Goal: Task Accomplishment & Management: Manage account settings

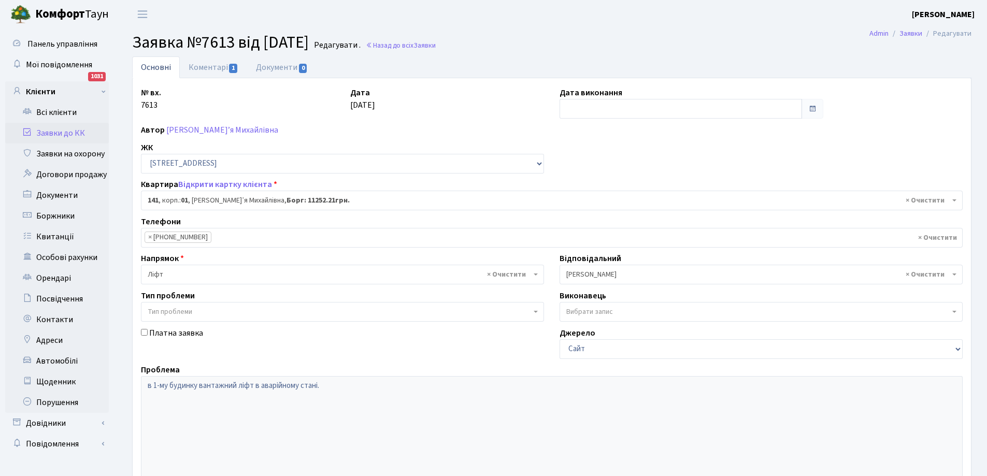
select select "20066"
click at [64, 134] on link "Заявки до КК" at bounding box center [57, 133] width 104 height 21
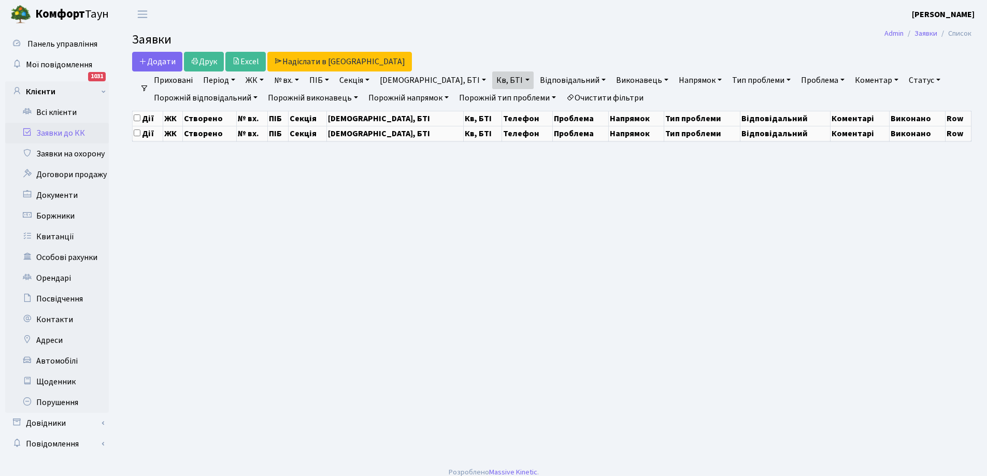
select select "25"
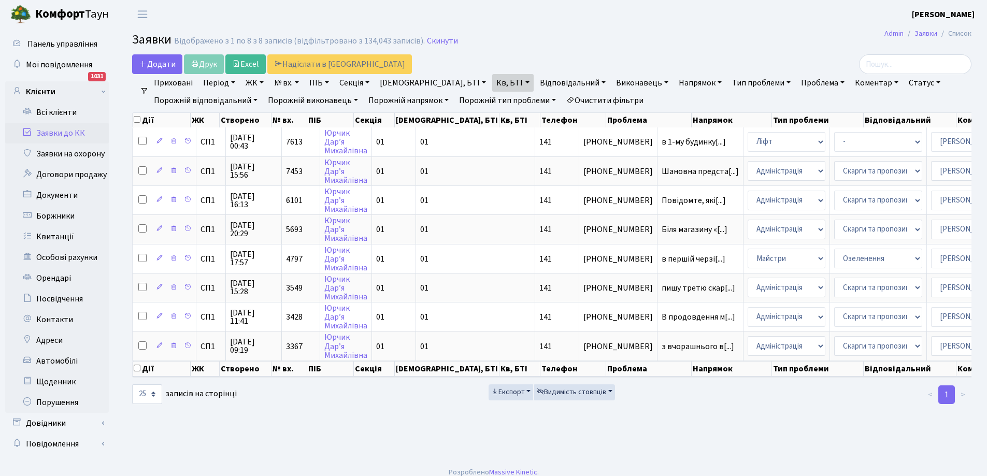
click at [492, 77] on link "Кв, БТІ" at bounding box center [512, 83] width 41 height 18
click at [492, 103] on input "141" at bounding box center [522, 103] width 61 height 20
type input "1"
click at [52, 131] on link "Заявки до КК" at bounding box center [57, 133] width 104 height 21
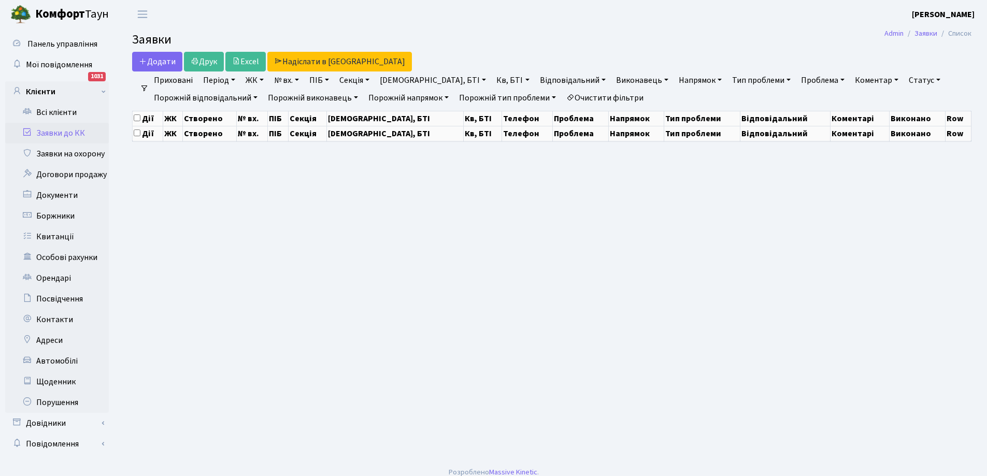
select select "25"
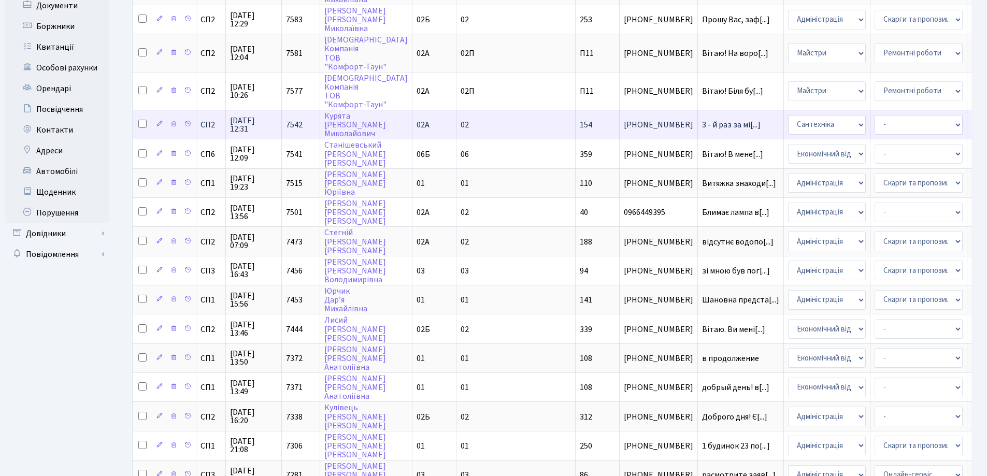
scroll to position [207, 0]
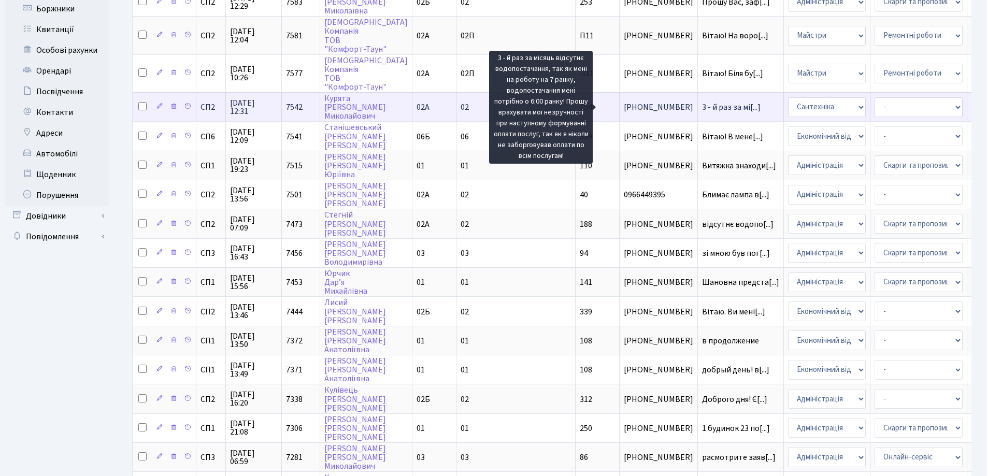
click at [702, 107] on span "3 - й раз за мі[...]" at bounding box center [731, 107] width 59 height 11
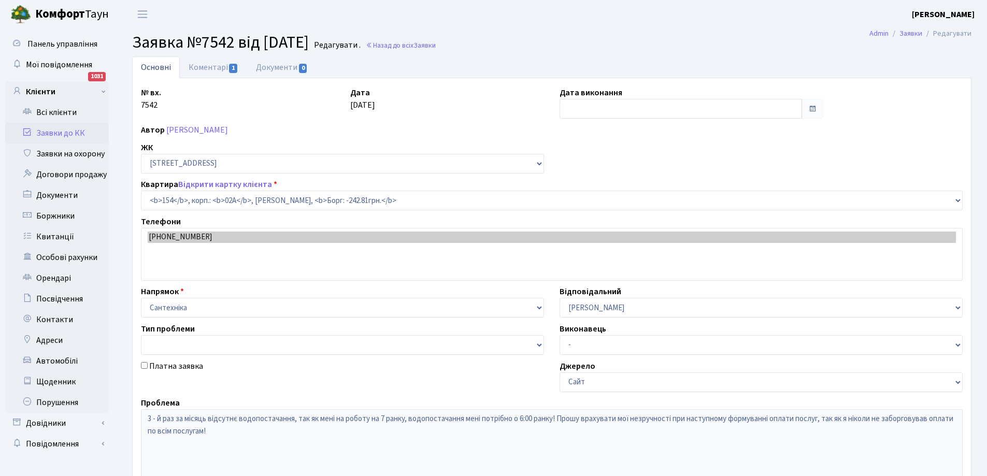
select select "20404"
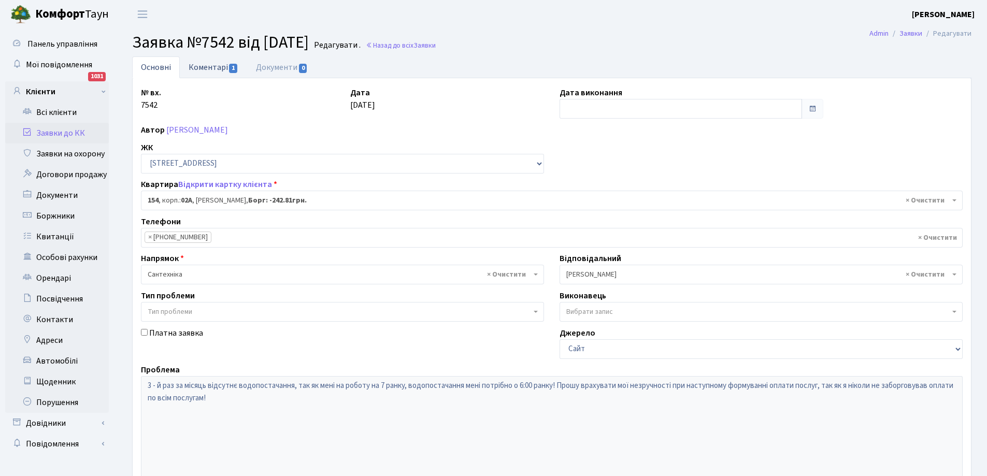
click at [206, 65] on link "Коментарі 1" at bounding box center [213, 66] width 67 height 21
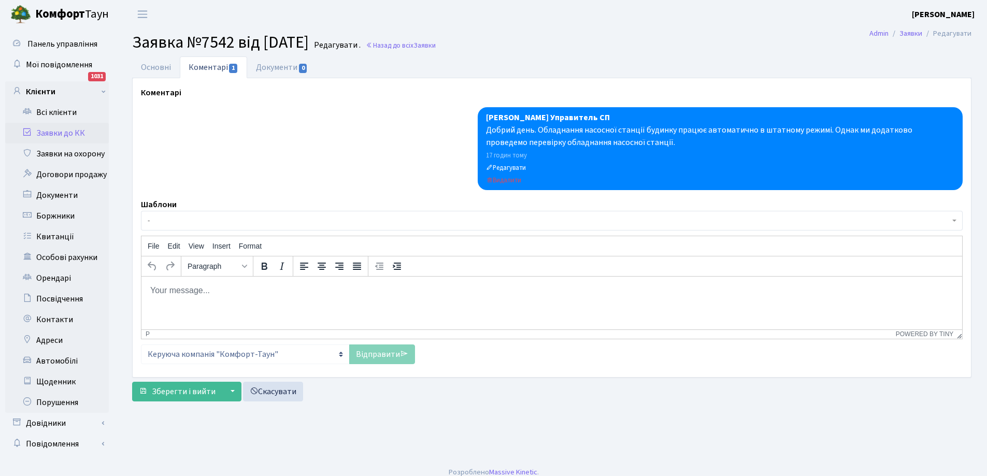
click at [43, 135] on link "Заявки до КК" at bounding box center [57, 133] width 104 height 21
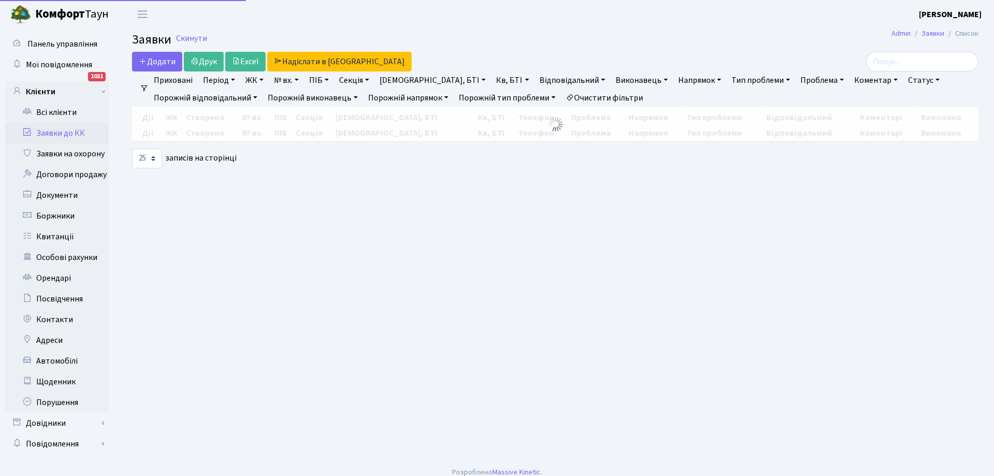
select select "25"
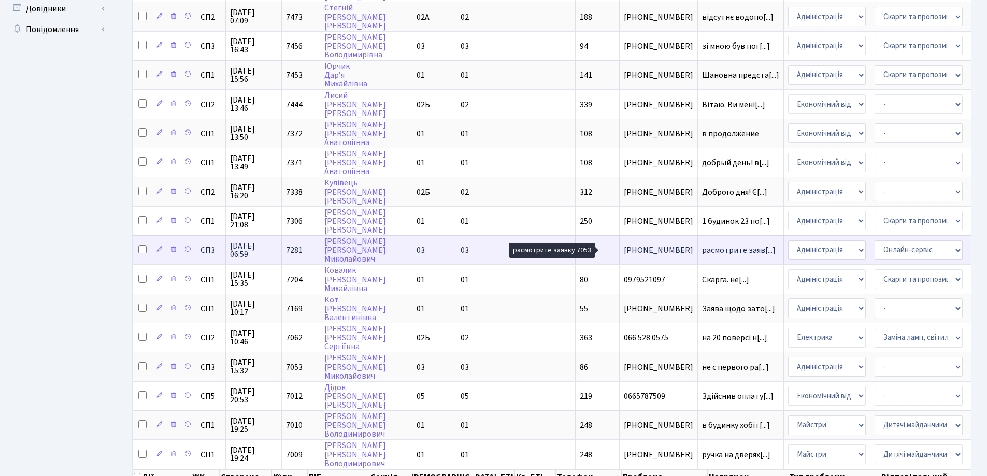
scroll to position [2, 0]
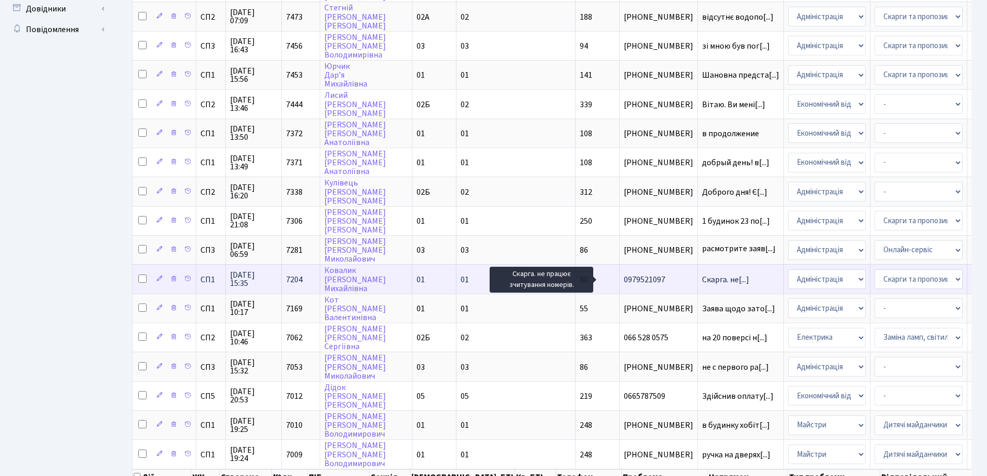
click at [702, 280] on span "Скарга. не[...]" at bounding box center [725, 279] width 47 height 11
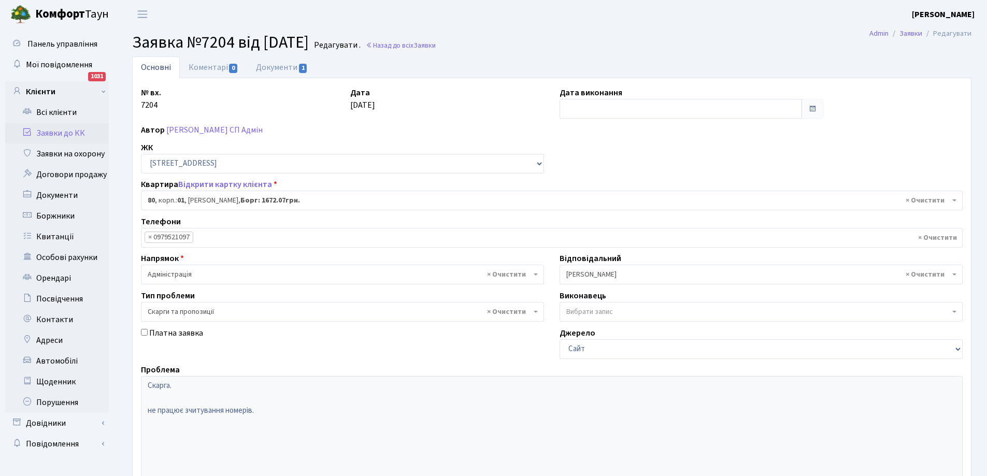
select select "20005"
select select "55"
click at [281, 64] on link "Документи 1" at bounding box center [281, 66] width 69 height 21
select select "25"
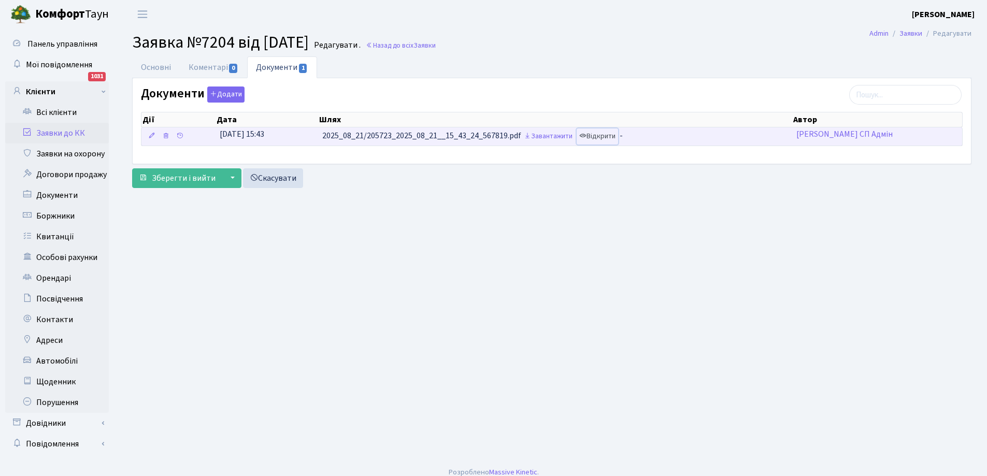
click at [607, 138] on link "Відкрити" at bounding box center [596, 136] width 41 height 16
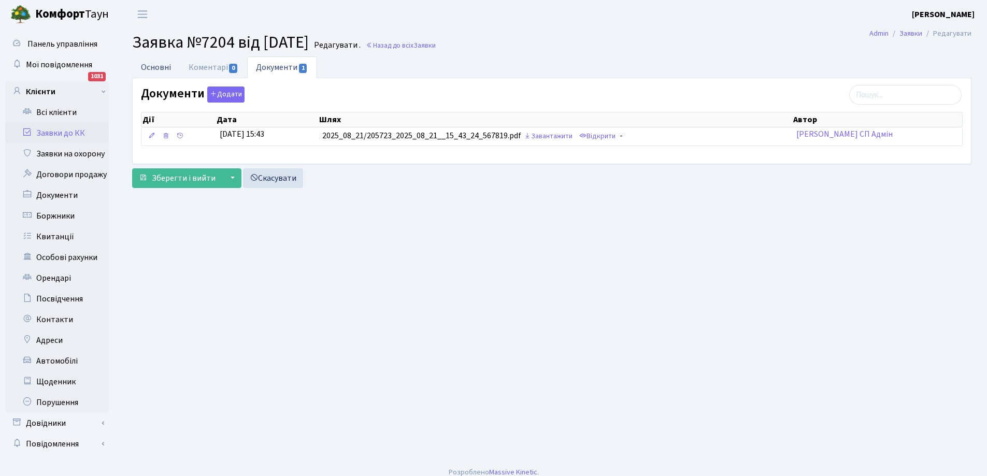
click at [151, 65] on link "Основні" at bounding box center [156, 66] width 48 height 21
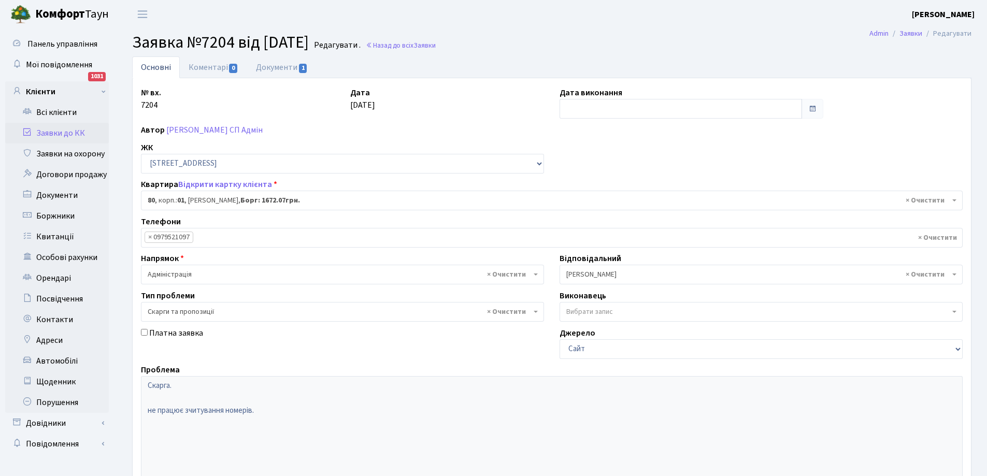
click at [56, 133] on link "Заявки до КК" at bounding box center [57, 133] width 104 height 21
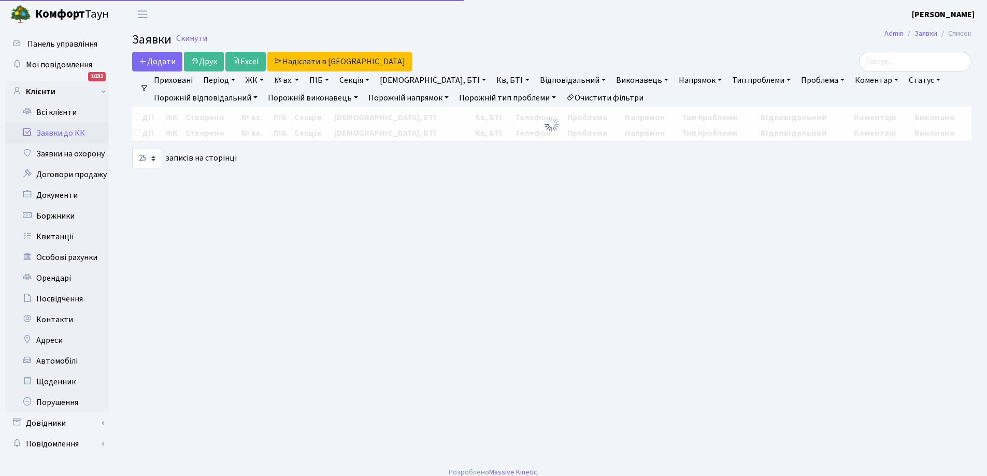
select select "25"
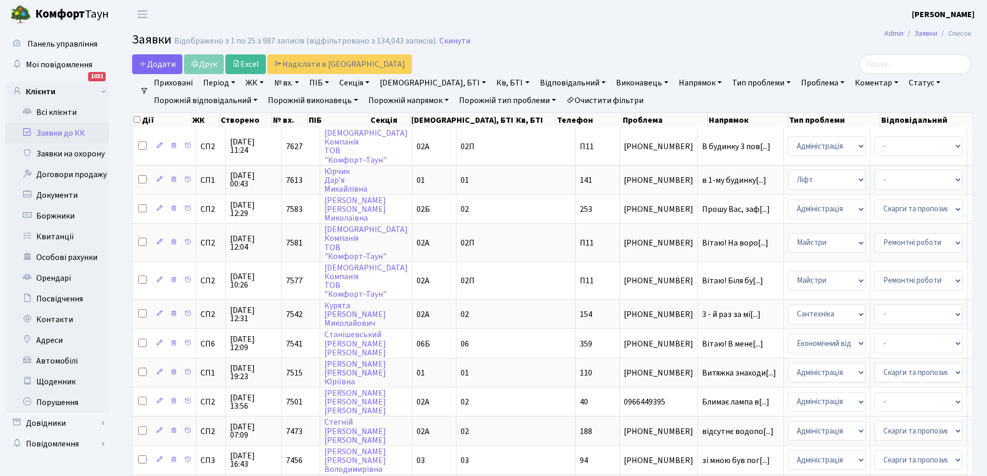
click at [492, 82] on link "Кв, БТІ" at bounding box center [512, 83] width 41 height 18
type input "80"
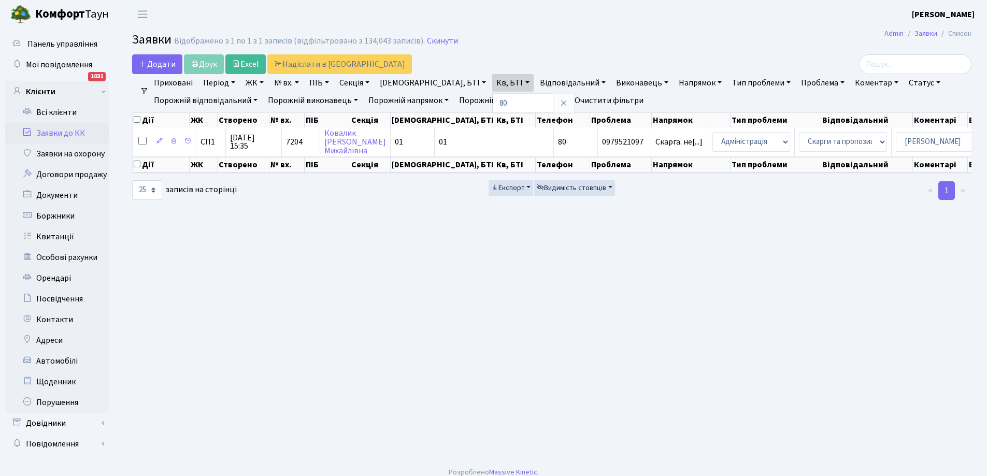
click at [904, 83] on link "Статус" at bounding box center [924, 83] width 40 height 18
click at [905, 127] on link "Виконано" at bounding box center [946, 130] width 82 height 16
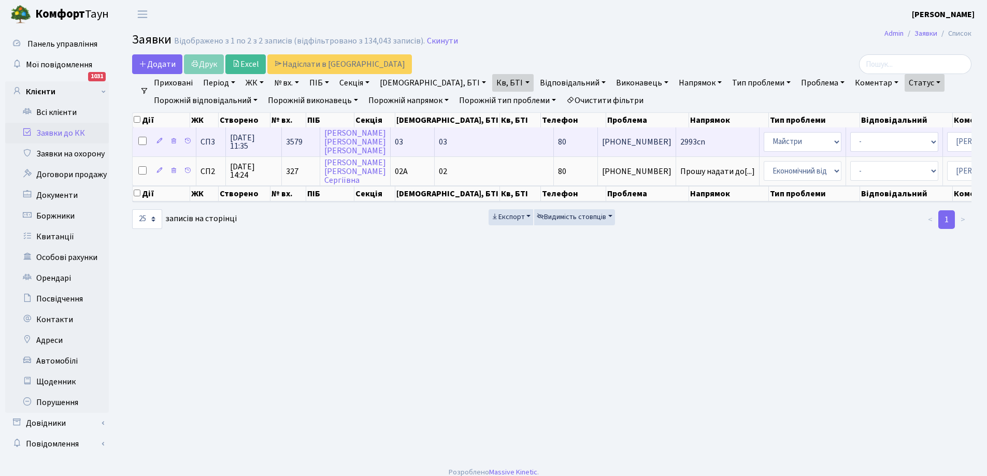
click at [680, 142] on span "2993cn" at bounding box center [717, 142] width 75 height 8
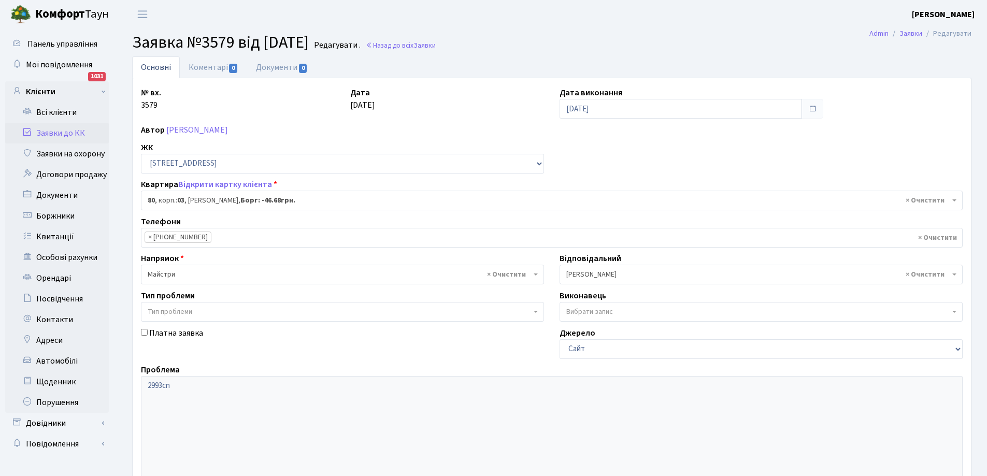
select select "20802"
click at [43, 134] on link "Заявки до КК" at bounding box center [57, 133] width 104 height 21
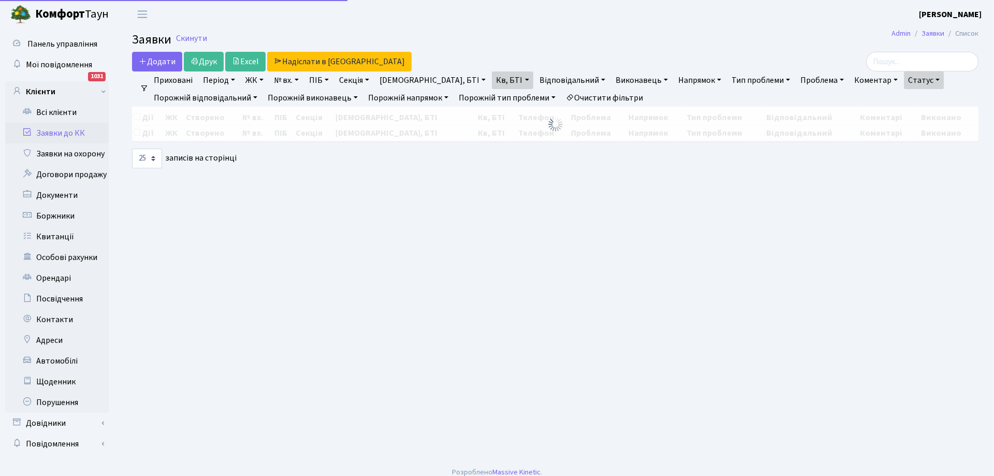
select select "25"
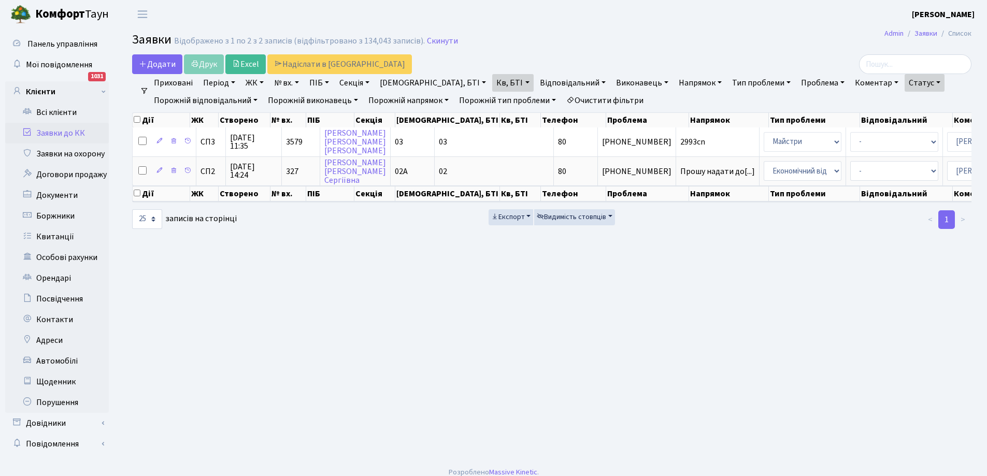
click at [904, 86] on link "Статус" at bounding box center [924, 83] width 40 height 18
click at [905, 146] on link "Не виконано" at bounding box center [946, 146] width 82 height 16
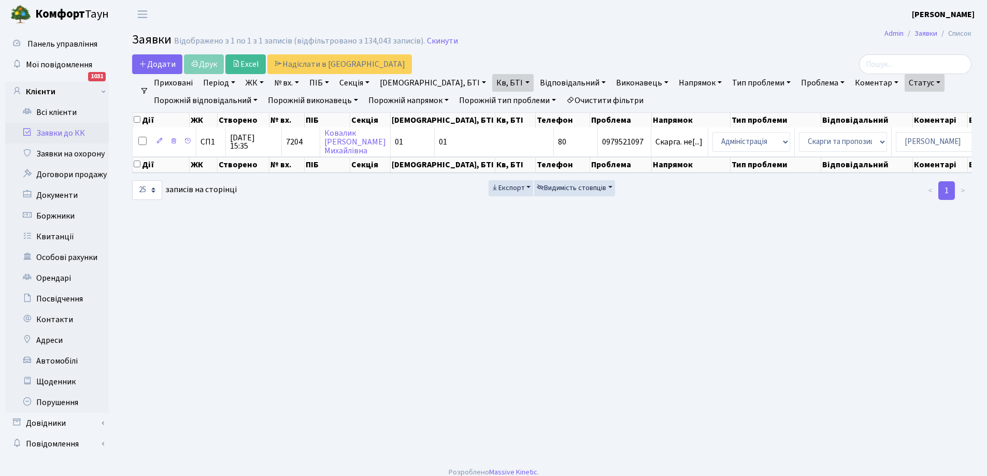
click at [492, 82] on link "Кв, БТІ" at bounding box center [512, 83] width 41 height 18
click at [492, 104] on input "80" at bounding box center [522, 103] width 61 height 20
type input "8"
click at [64, 132] on link "Заявки до КК" at bounding box center [57, 133] width 104 height 21
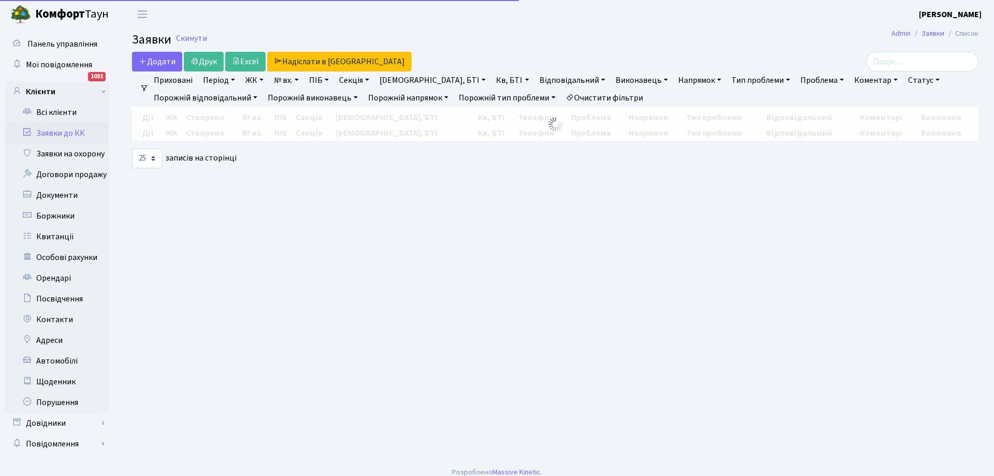
select select "25"
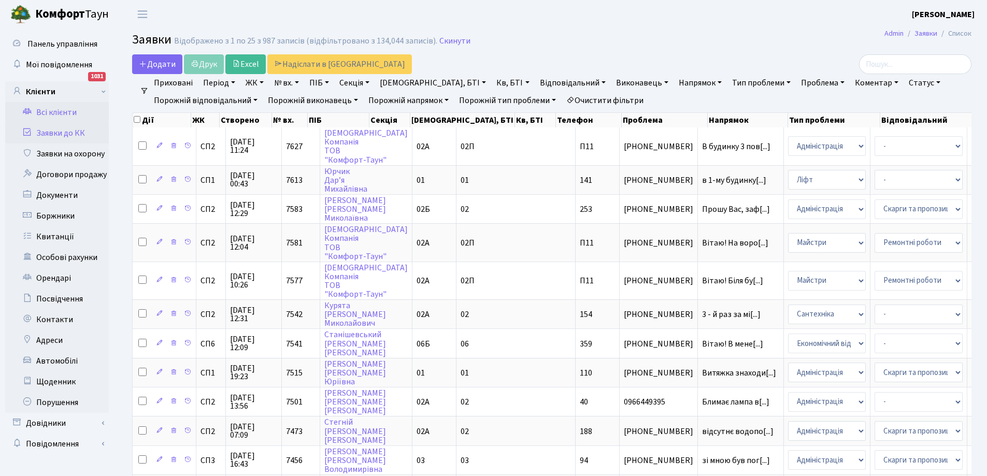
click at [62, 111] on link "Всі клієнти" at bounding box center [57, 112] width 104 height 21
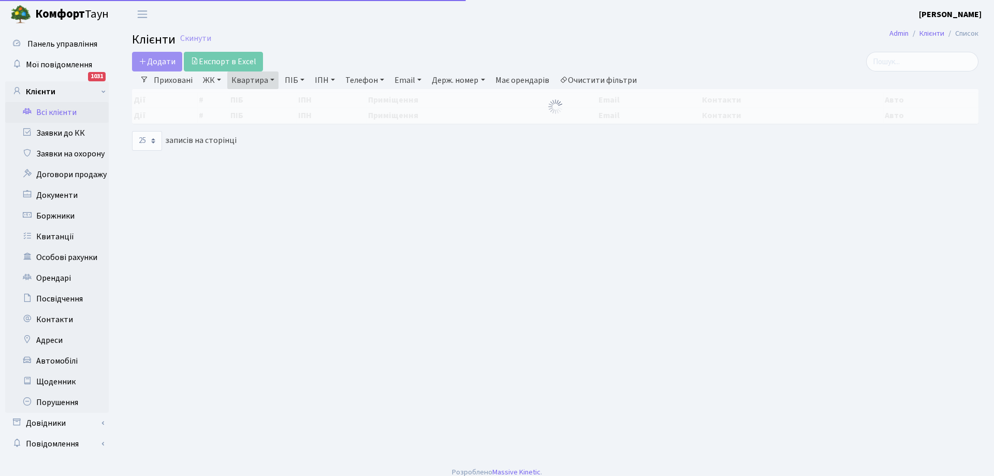
select select "25"
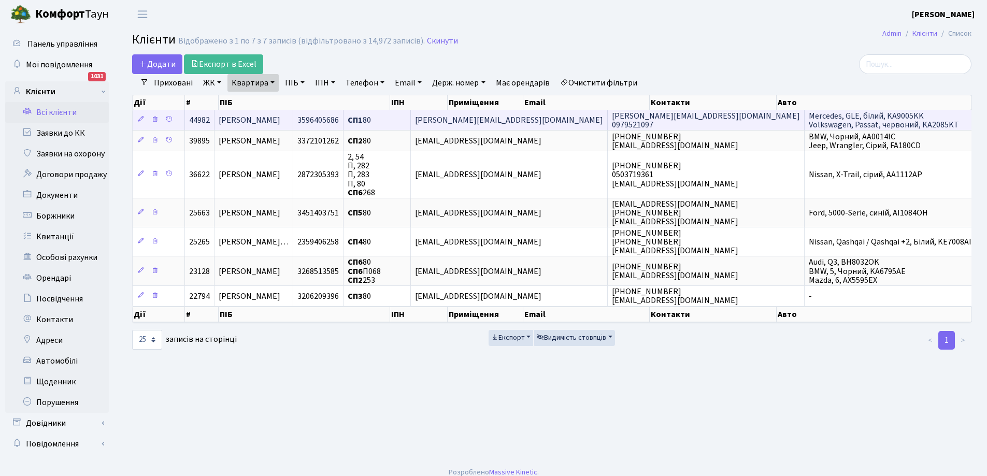
click at [280, 123] on span "Ковалик Наталія Михайлівна" at bounding box center [250, 119] width 62 height 11
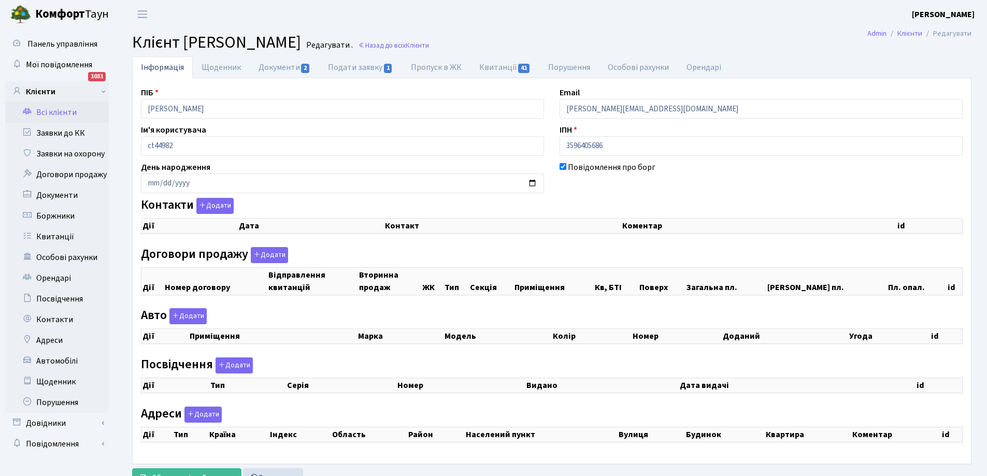
checkbox input "true"
select select "25"
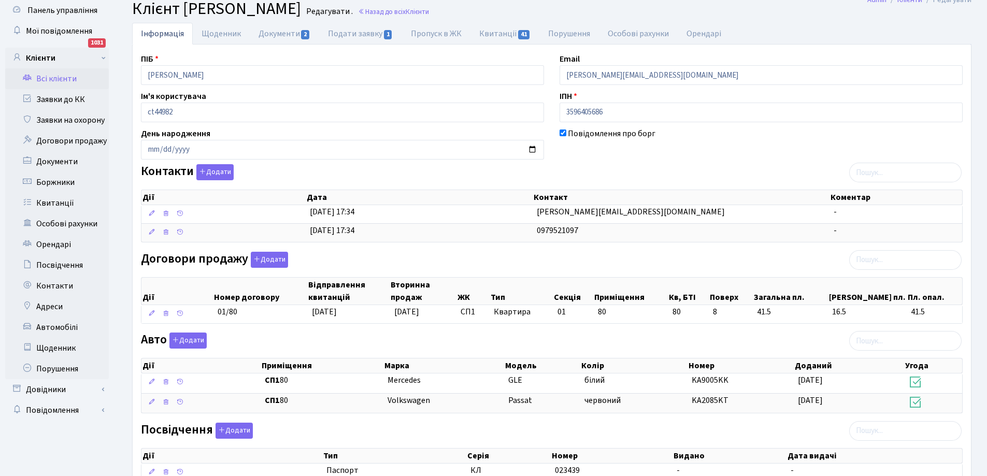
scroll to position [25, 0]
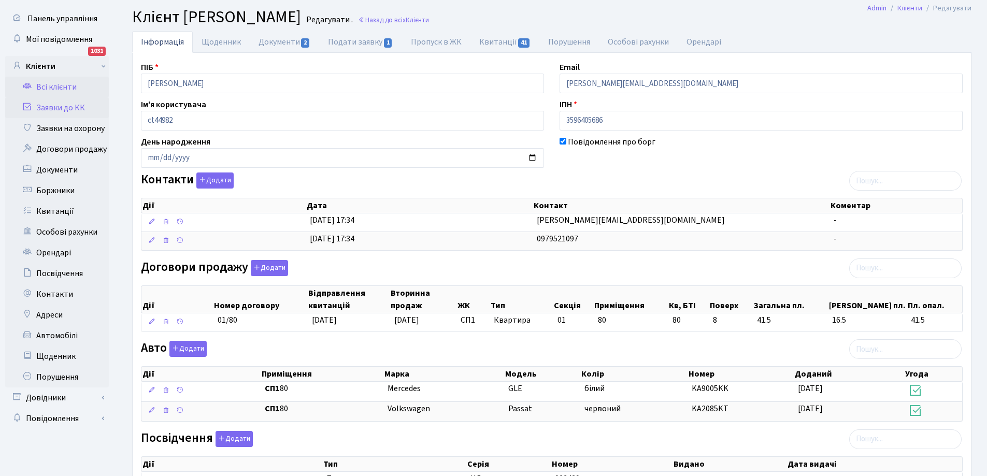
click at [59, 106] on link "Заявки до КК" at bounding box center [57, 107] width 104 height 21
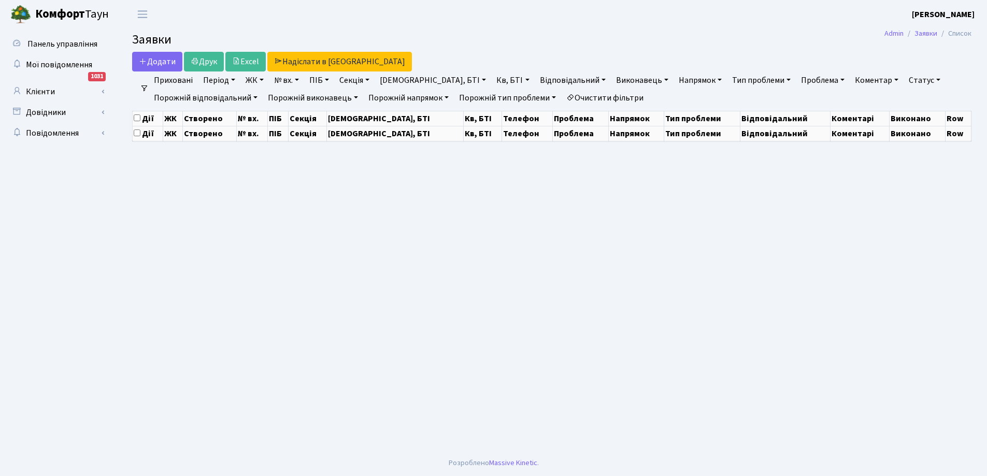
select select "25"
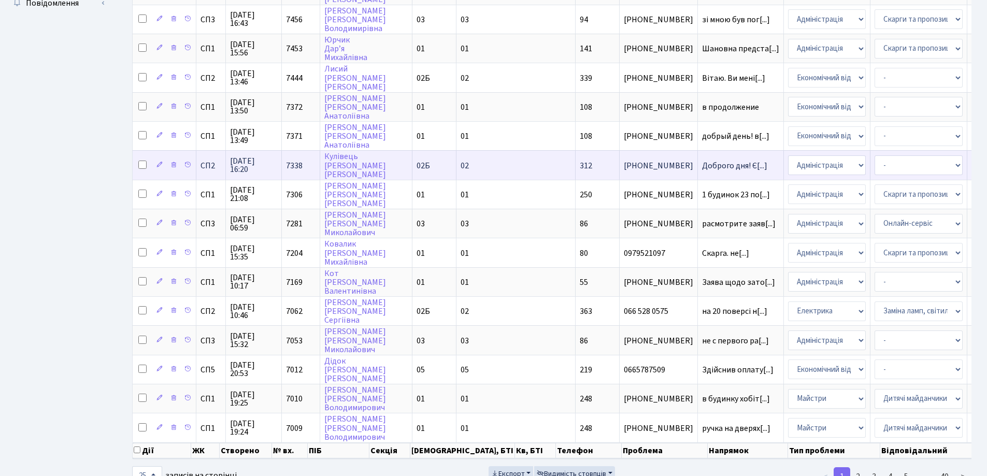
scroll to position [466, 0]
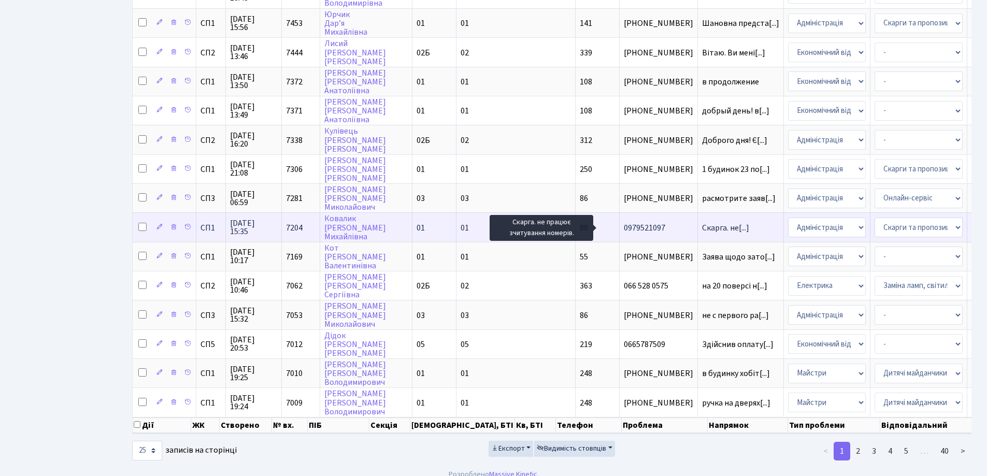
click at [702, 226] on span "Скарга. не[...]" at bounding box center [725, 227] width 47 height 11
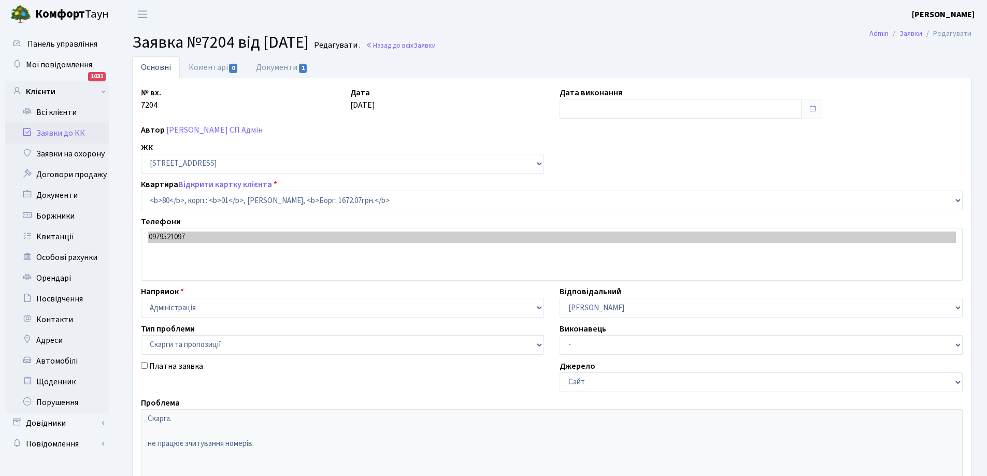
select select "20005"
select select "55"
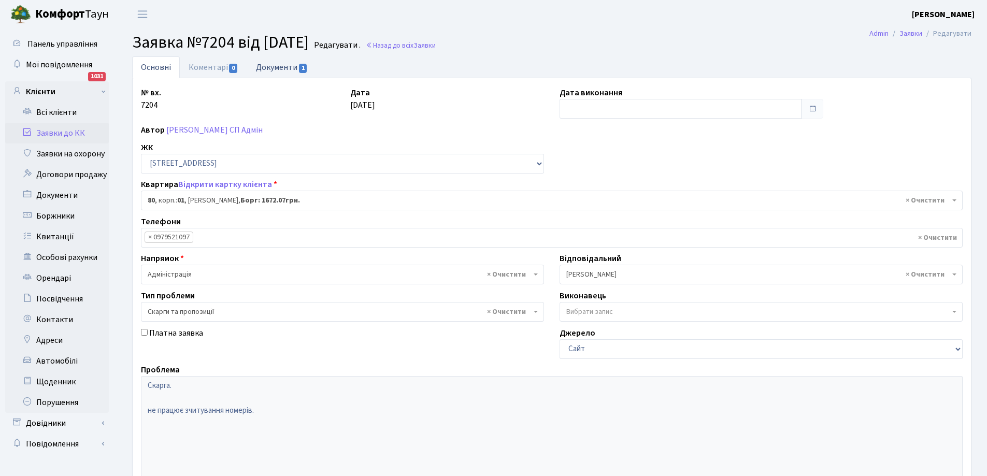
click at [278, 62] on link "Документи 1" at bounding box center [281, 66] width 69 height 21
select select "25"
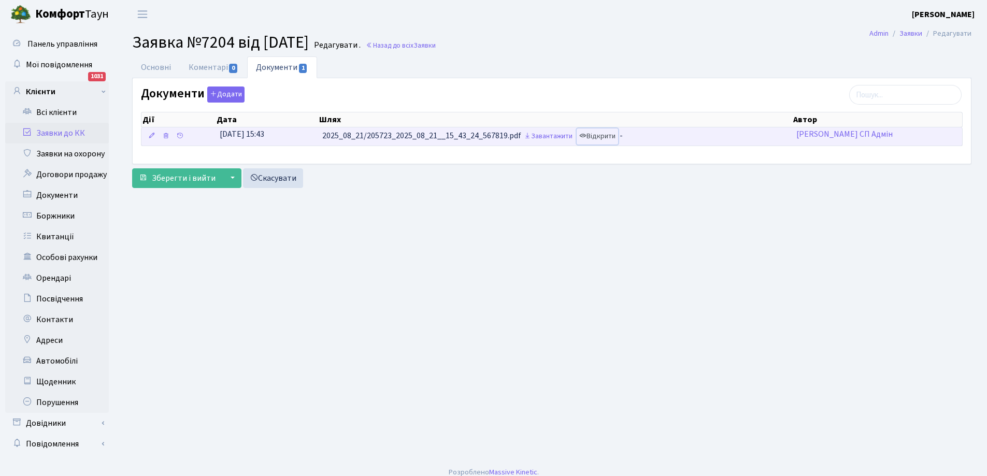
click at [613, 133] on link "Відкрити" at bounding box center [596, 136] width 41 height 16
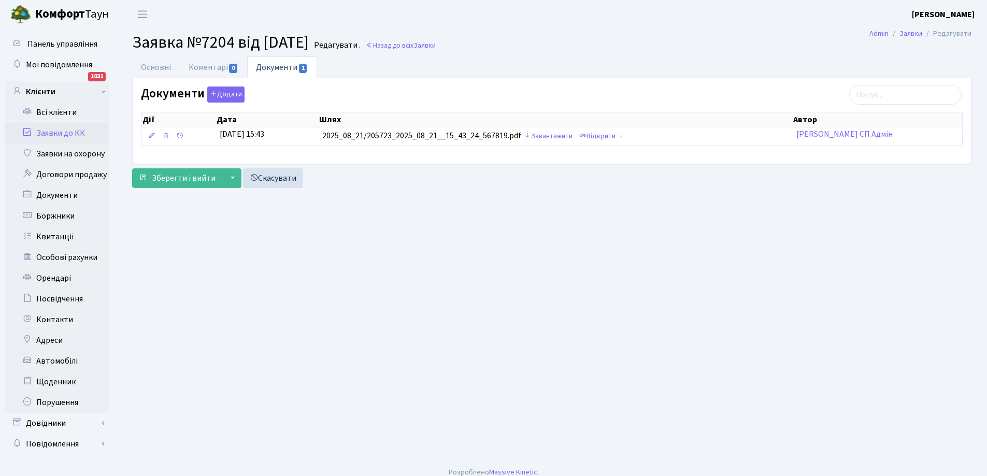
click at [57, 133] on link "Заявки до КК" at bounding box center [57, 133] width 104 height 21
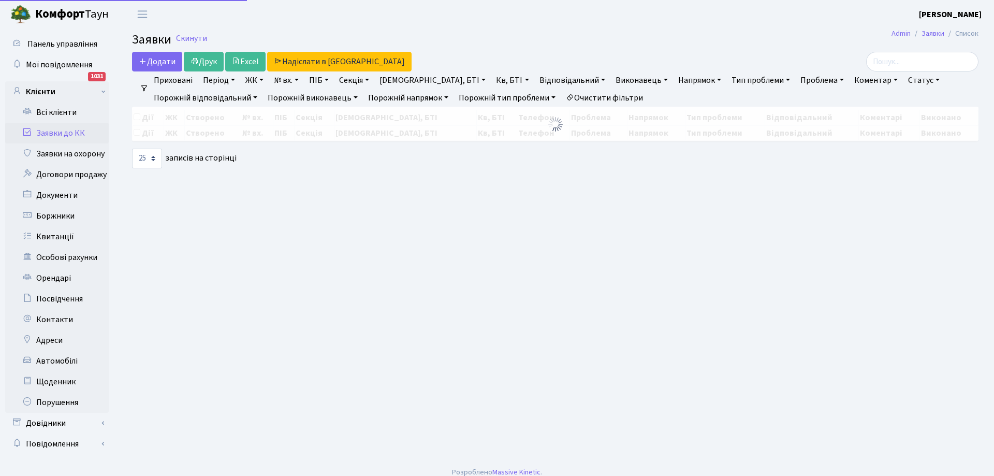
select select "25"
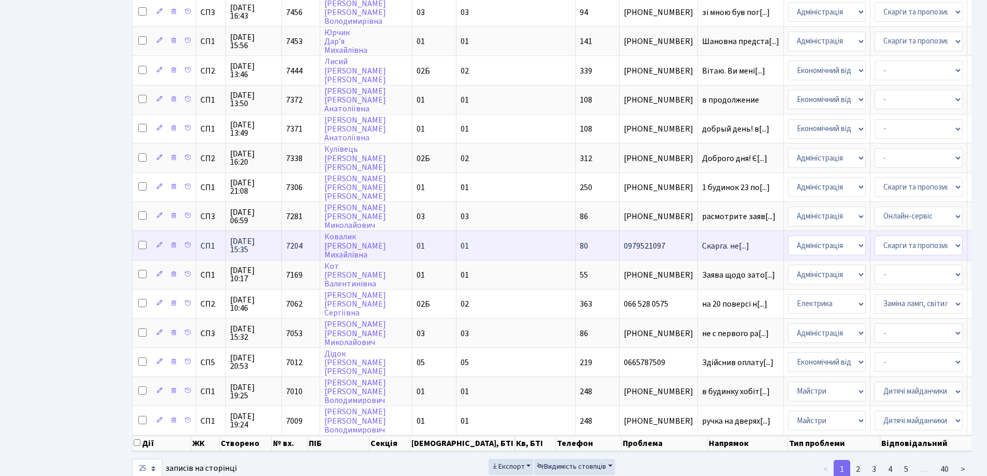
scroll to position [466, 0]
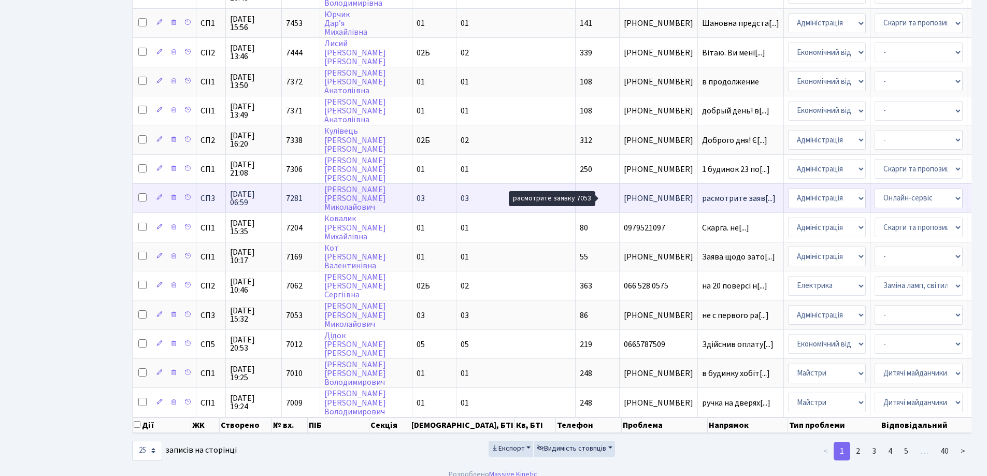
click at [702, 199] on span "расмотрите заяв[...]" at bounding box center [739, 198] width 74 height 11
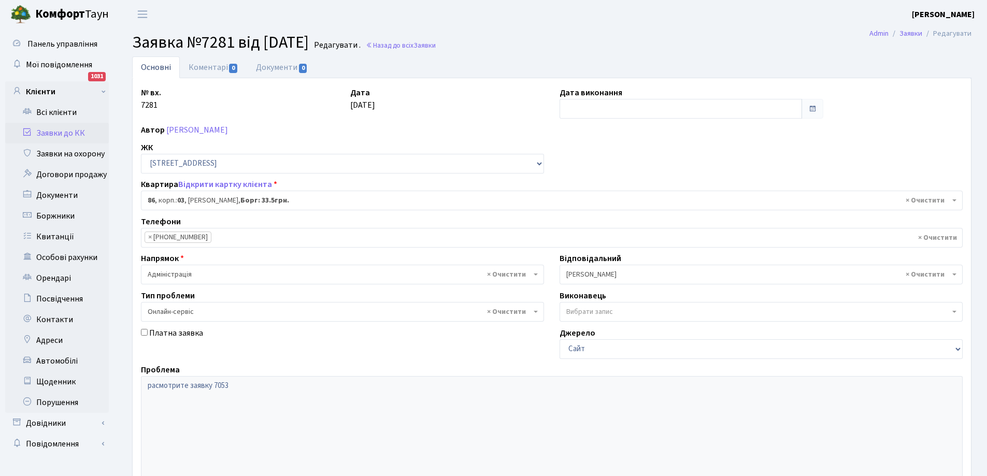
select select "20808"
select select "68"
click at [210, 65] on link "Коментарі 0" at bounding box center [213, 66] width 67 height 21
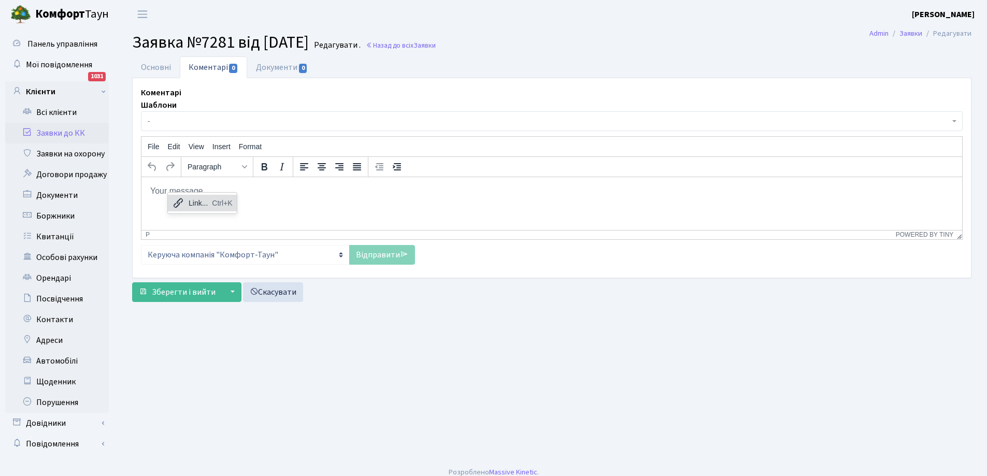
click at [184, 200] on div "Link... Ctrl+K" at bounding box center [202, 203] width 69 height 17
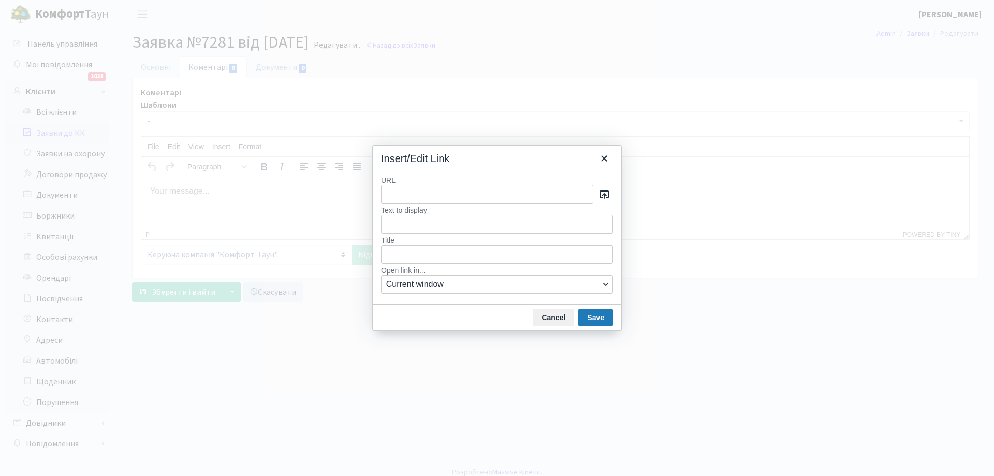
click at [428, 201] on input "URL" at bounding box center [487, 194] width 212 height 19
type input "Для сталого користування СКД за допомогою телефона необхідно: - ввімкнено Bluet…"
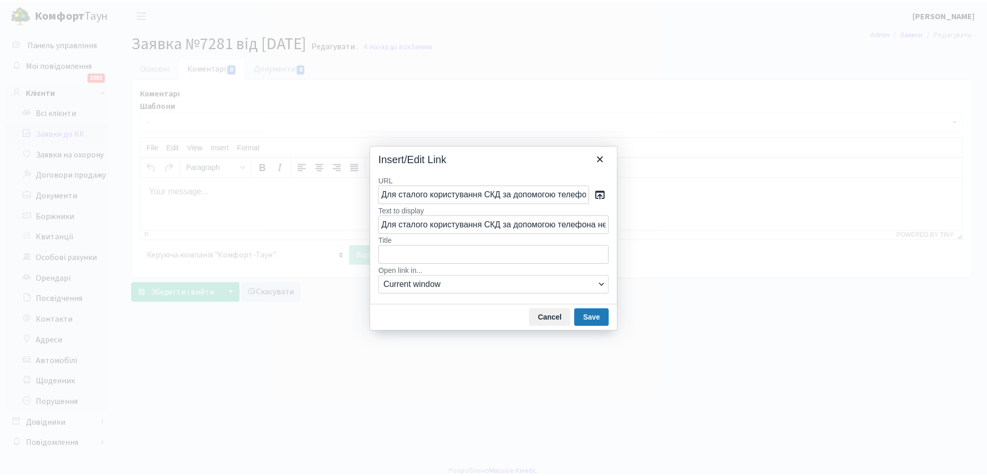
scroll to position [0, 516]
click at [597, 321] on button "Save" at bounding box center [595, 318] width 35 height 18
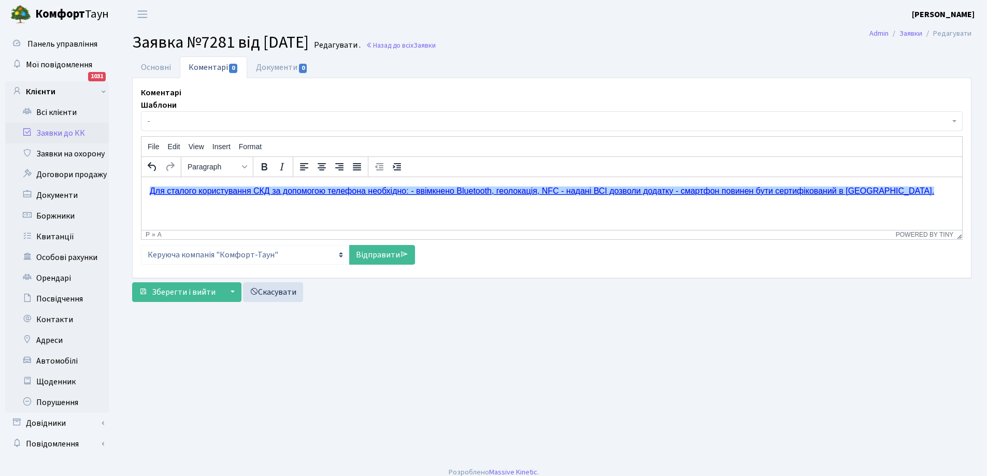
click at [151, 192] on link "﻿Для сталого користування СКД за допомогою телефона необхідно: - ввімкнено Blue…" at bounding box center [542, 190] width 784 height 9
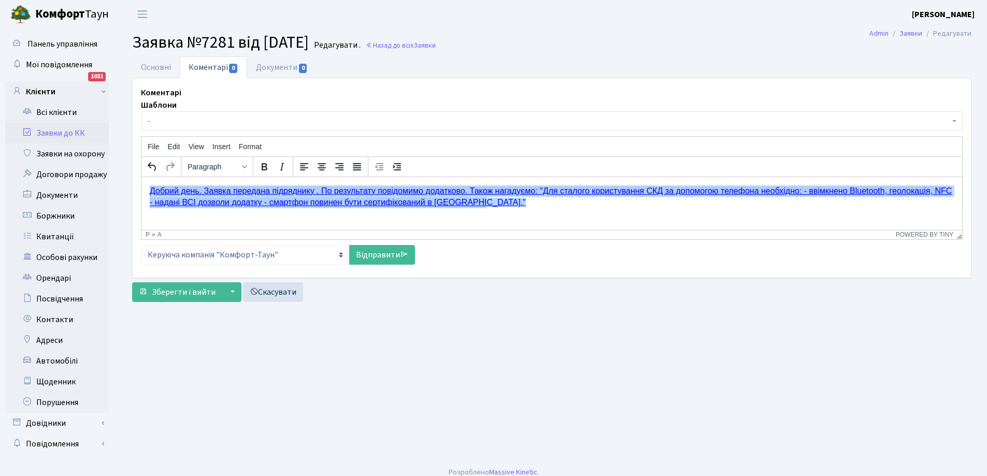
drag, startPoint x: 150, startPoint y: 193, endPoint x: 464, endPoint y: 205, distance: 314.0
click at [484, 203] on p "Добрий день. Заявка передана підряднику . По результату повідомимо додатково. Т…" at bounding box center [552, 196] width 804 height 23
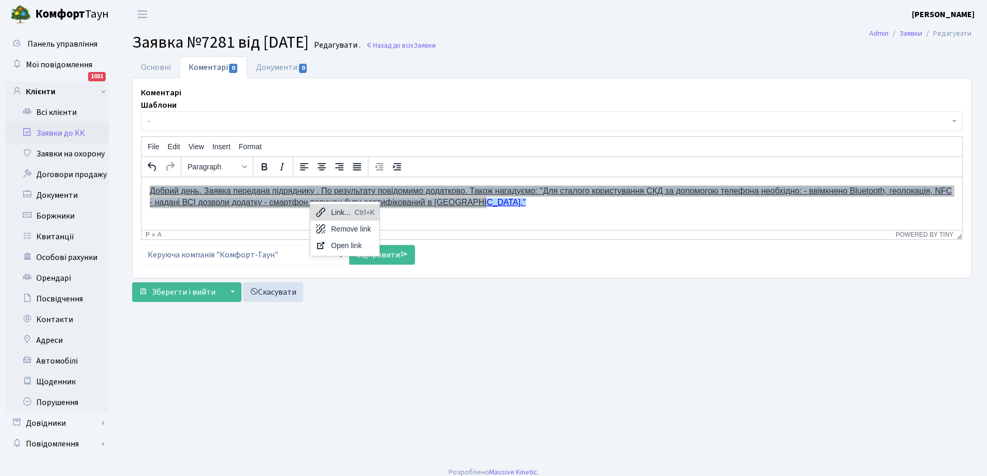
click at [354, 213] on div "Ctrl+K" at bounding box center [364, 212] width 20 height 12
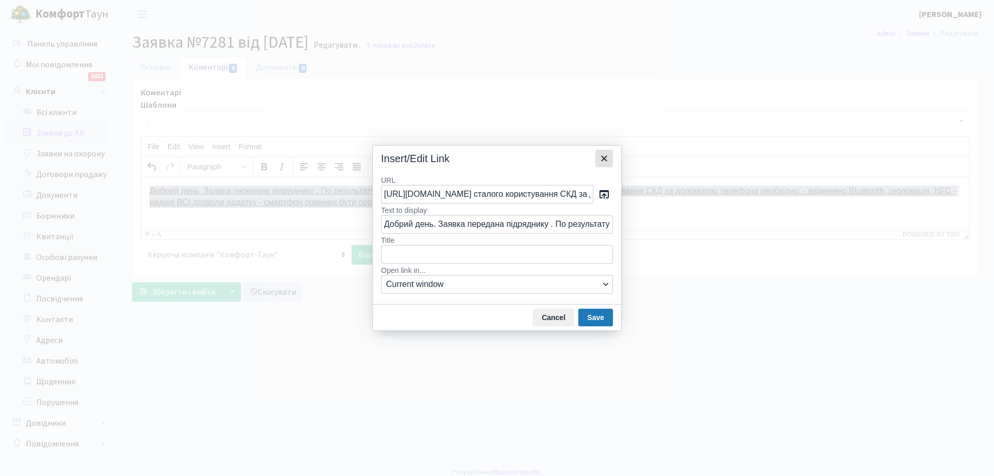
click at [602, 156] on icon "Close" at bounding box center [604, 158] width 6 height 6
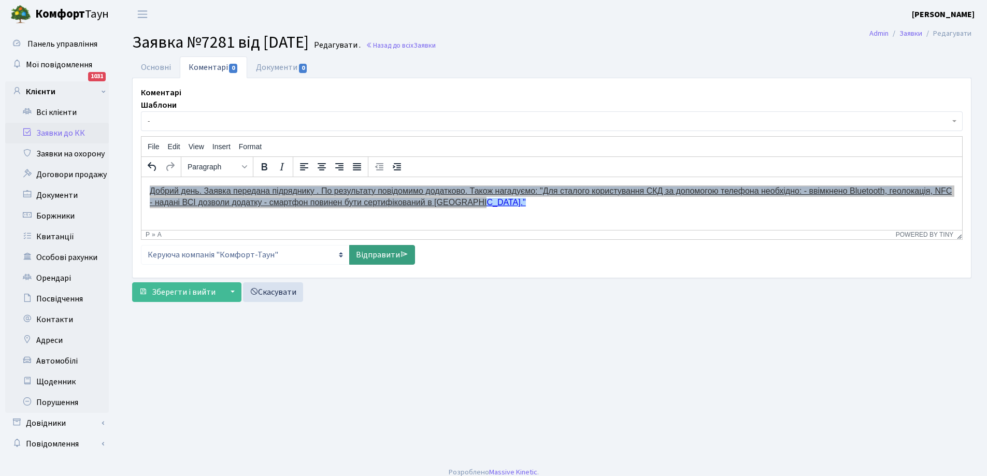
click at [383, 253] on link "Відправити" at bounding box center [382, 255] width 66 height 20
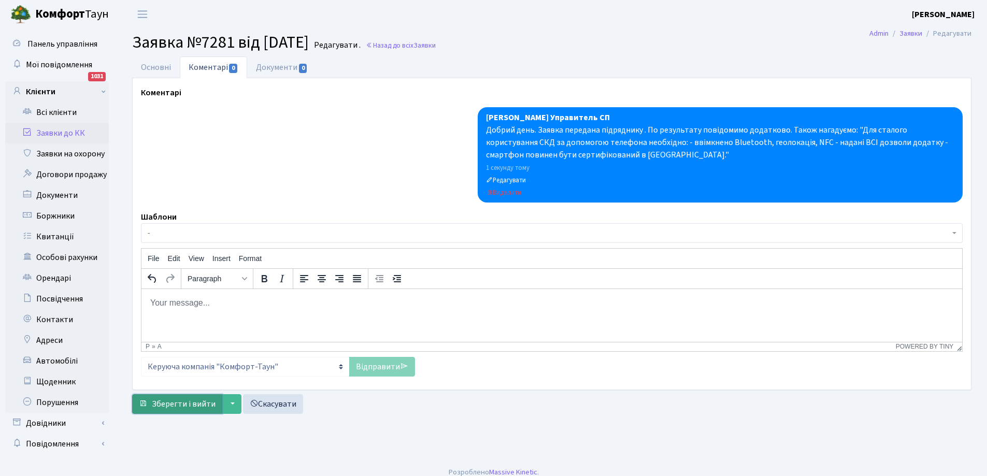
click at [178, 405] on span "Зберегти і вийти" at bounding box center [184, 403] width 64 height 11
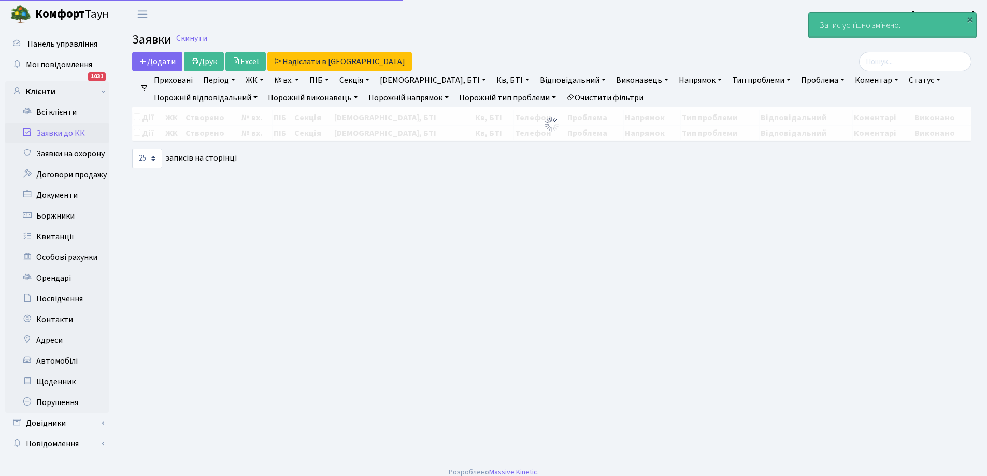
select select "25"
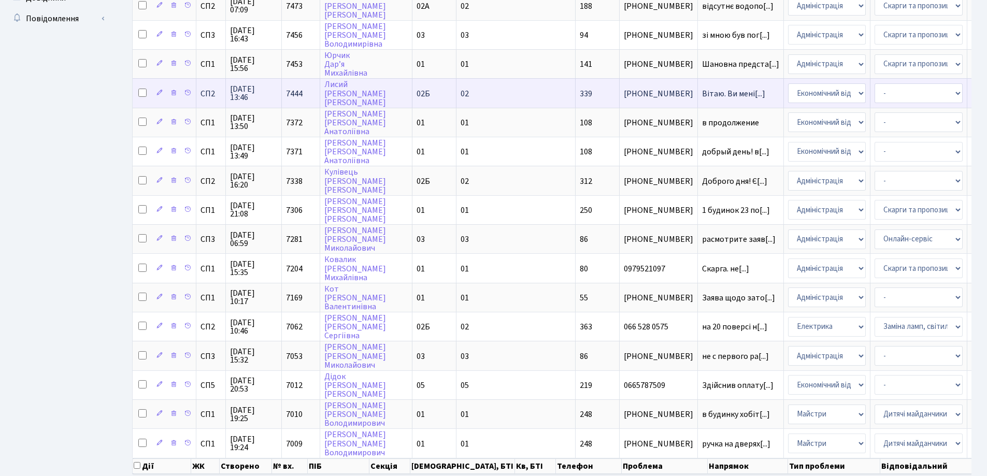
scroll to position [466, 0]
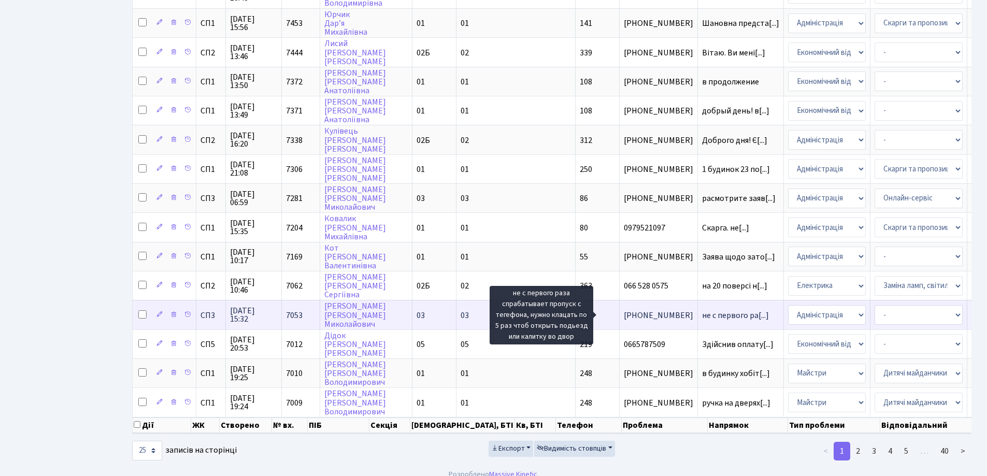
click at [702, 316] on span "не с первого ра[...]" at bounding box center [735, 315] width 67 height 11
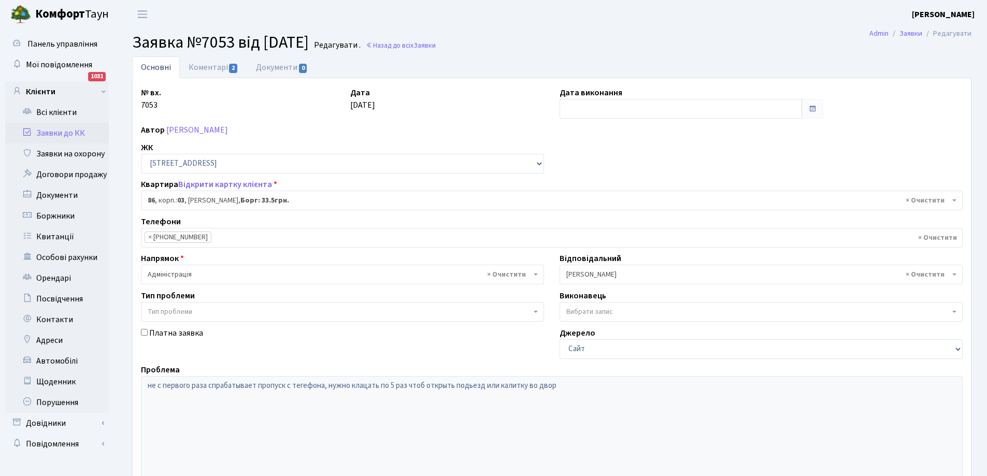
select select "20808"
click at [204, 69] on link "Коментарі 2" at bounding box center [213, 66] width 67 height 21
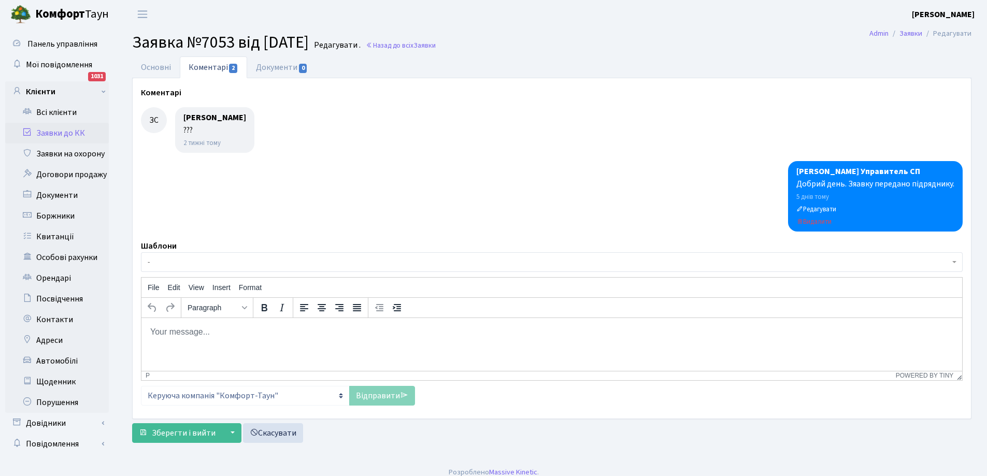
click at [47, 133] on link "Заявки до КК" at bounding box center [57, 133] width 104 height 21
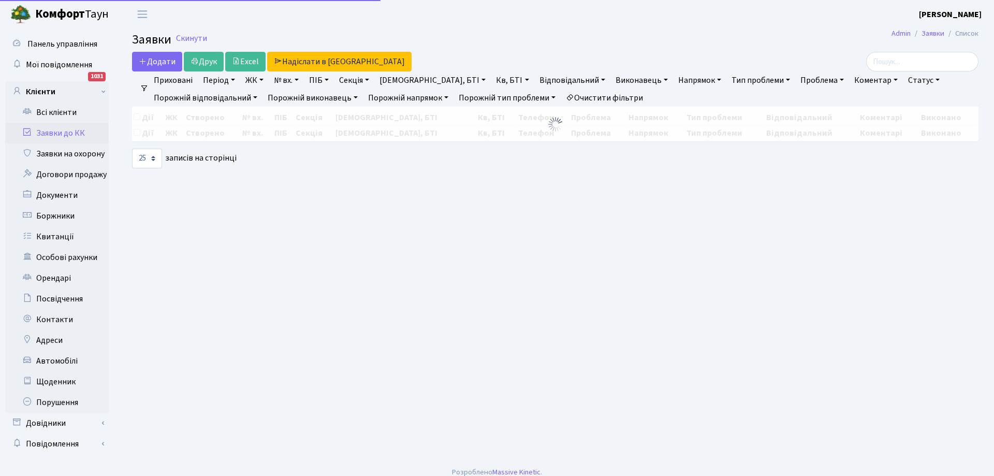
select select "25"
